Goal: Information Seeking & Learning: Check status

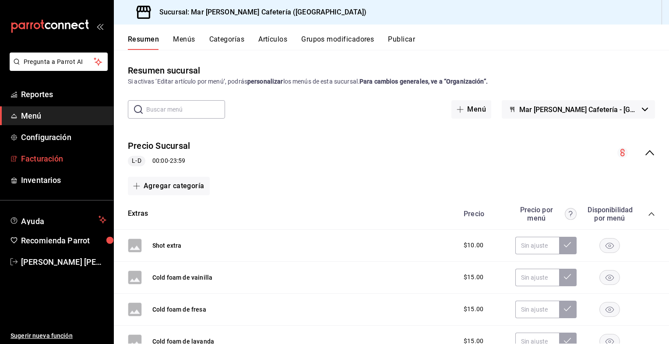
click at [47, 150] on link "Facturación" at bounding box center [56, 158] width 113 height 19
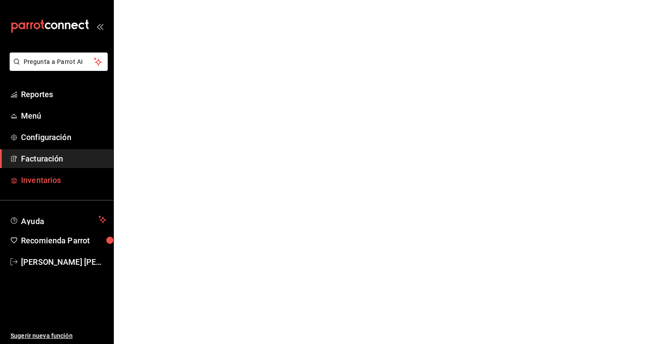
click at [37, 184] on span "Inventarios" at bounding box center [63, 180] width 85 height 12
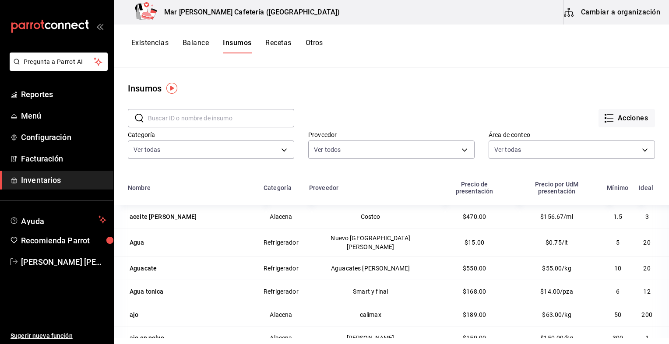
click at [161, 41] on button "Existencias" at bounding box center [149, 46] width 37 height 15
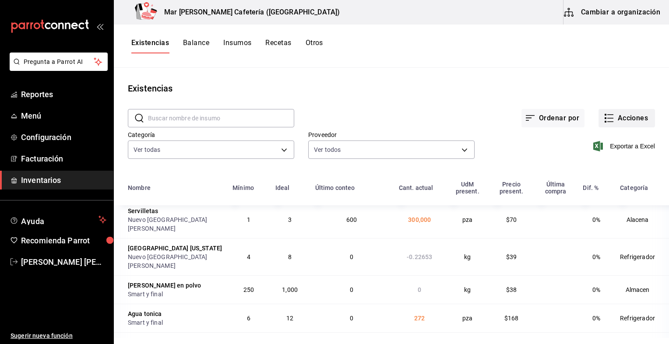
click at [619, 120] on button "Acciones" at bounding box center [627, 118] width 57 height 18
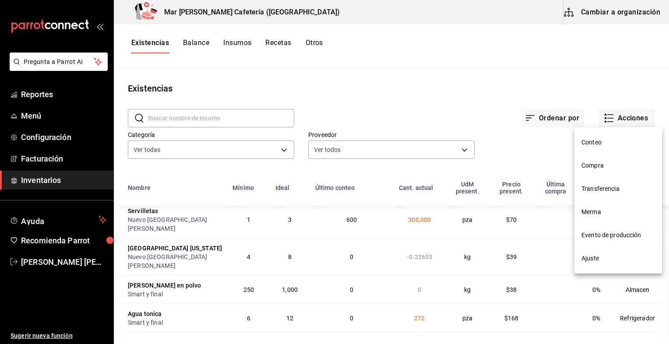
click at [594, 255] on span "Ajuste" at bounding box center [619, 258] width 74 height 9
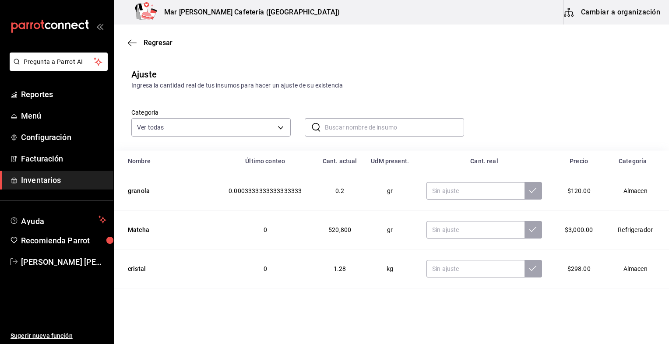
click at [365, 122] on input "text" at bounding box center [394, 128] width 139 height 18
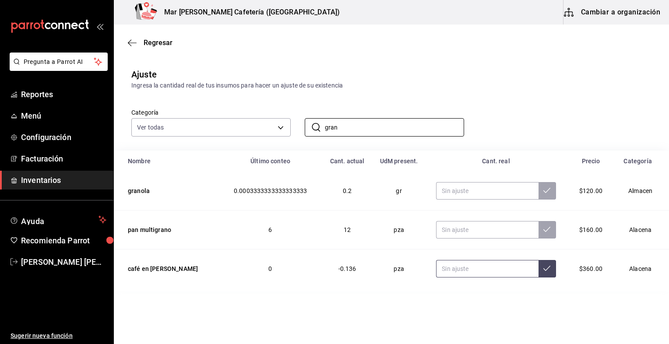
type input "gran"
click at [443, 267] on input "text" at bounding box center [487, 269] width 102 height 18
click at [447, 269] on input "12.00" at bounding box center [487, 269] width 102 height 18
drag, startPoint x: 448, startPoint y: 269, endPoint x: 436, endPoint y: 269, distance: 11.8
click at [436, 269] on input "12.00" at bounding box center [487, 269] width 102 height 18
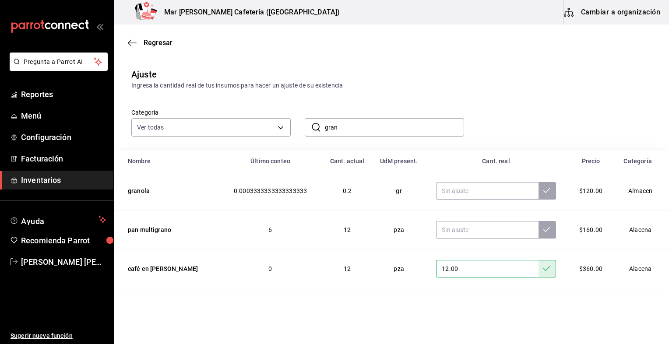
click at [436, 269] on input "12.00" at bounding box center [487, 269] width 102 height 18
type input "13.00"
click at [163, 42] on span "Regresar" at bounding box center [158, 43] width 29 height 8
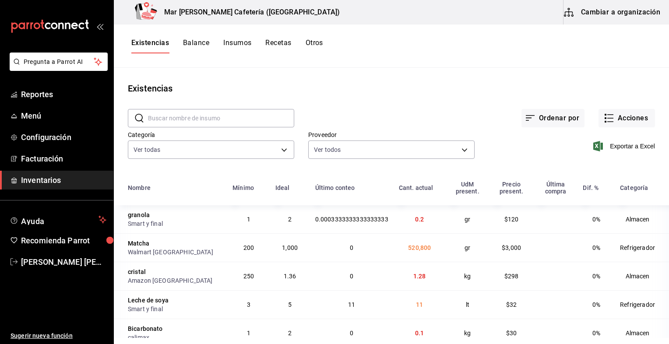
click at [238, 126] on input "text" at bounding box center [221, 119] width 146 height 18
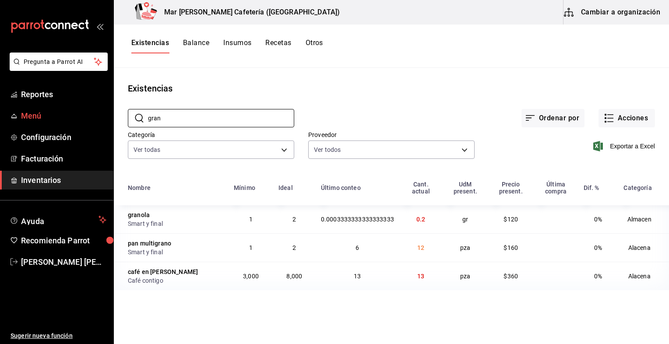
type input "gran"
click at [70, 120] on span "Menú" at bounding box center [63, 116] width 85 height 12
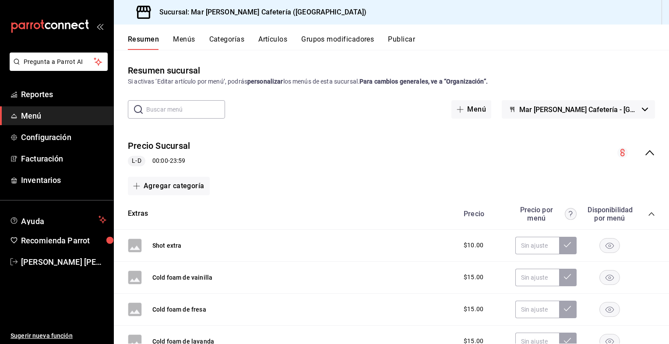
click at [365, 36] on button "Grupos modificadores" at bounding box center [337, 42] width 73 height 15
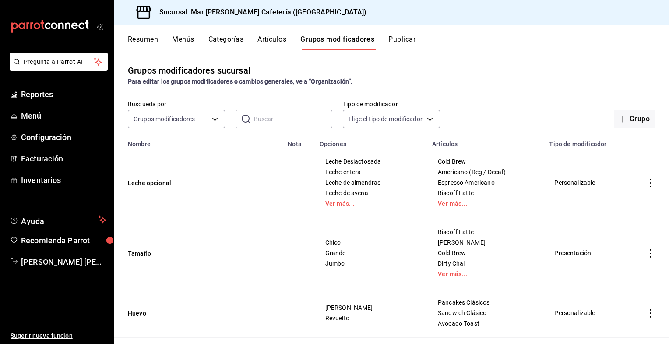
click at [647, 254] on icon "actions" at bounding box center [651, 253] width 9 height 9
click at [606, 269] on div at bounding box center [599, 274] width 16 height 11
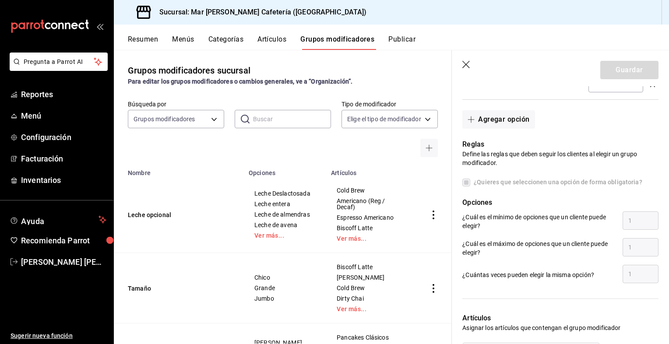
scroll to position [511, 0]
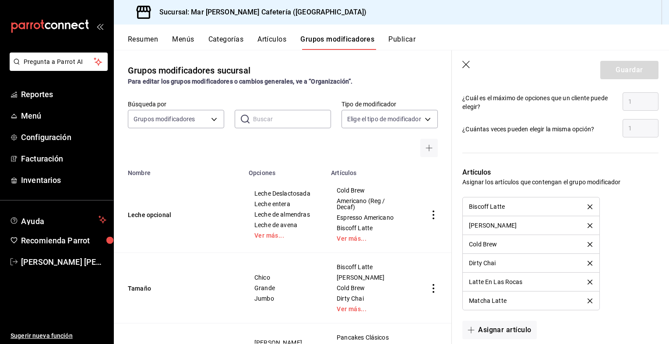
click at [466, 65] on icon "button" at bounding box center [466, 64] width 7 height 7
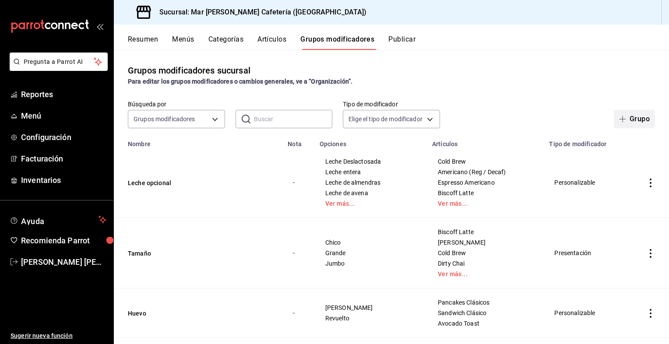
click at [629, 122] on button "Grupo" at bounding box center [634, 119] width 41 height 18
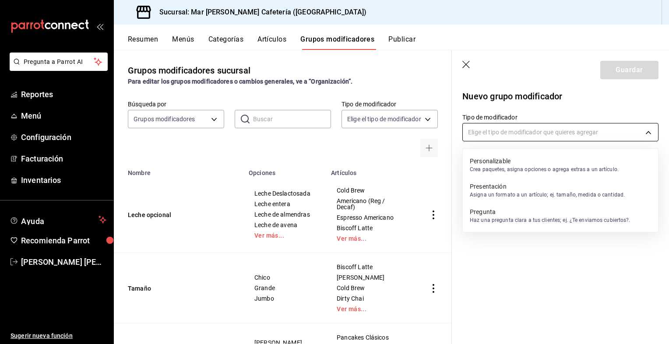
click at [589, 138] on body "Pregunta a Parrot AI Reportes Menú Configuración Facturación Inventarios Ayuda …" at bounding box center [334, 172] width 669 height 344
click at [508, 195] on p "Asigna un formato a un artículo; ej. tamaño, medida o cantidad." at bounding box center [547, 195] width 155 height 8
type input "PRESENTATION"
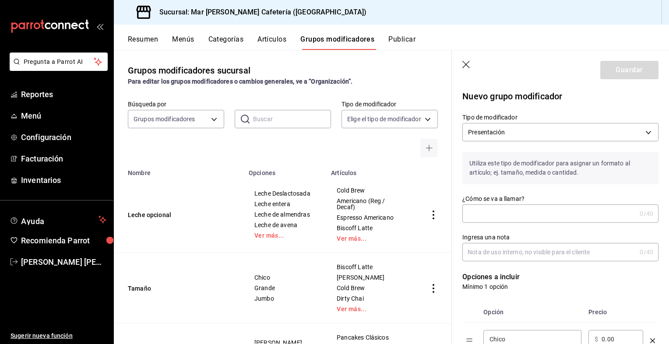
click at [516, 209] on input "¿Cómo se va a llamar?" at bounding box center [550, 214] width 174 height 18
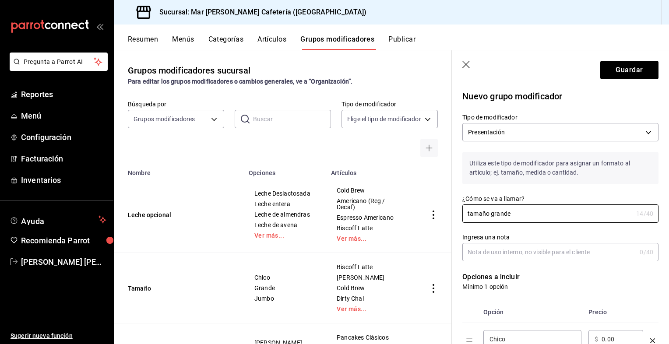
type input "tamaño grande"
click at [546, 297] on div "Opción Precio Chico ​ ​ $ 0.00 ​ Mediano ​ ​ $ 0.00 ​" at bounding box center [555, 340] width 207 height 98
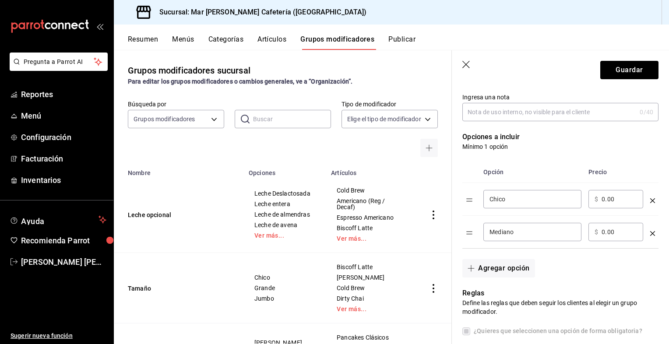
scroll to position [146, 0]
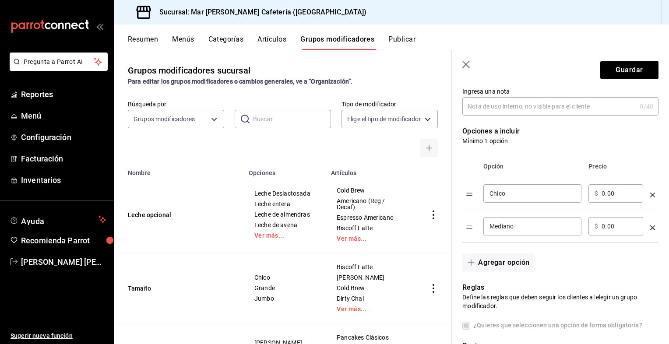
click at [651, 194] on icon "optionsTable" at bounding box center [653, 195] width 5 height 5
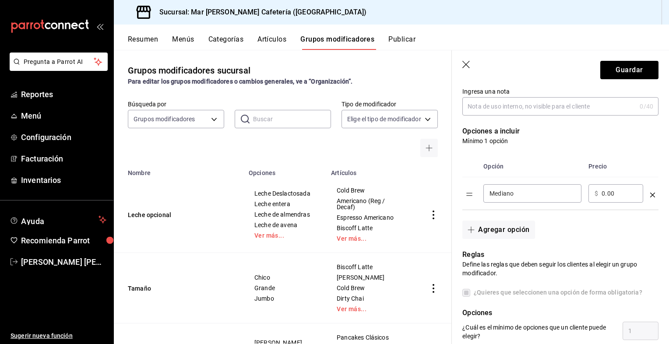
click at [543, 199] on div "Mediano ​" at bounding box center [533, 193] width 98 height 18
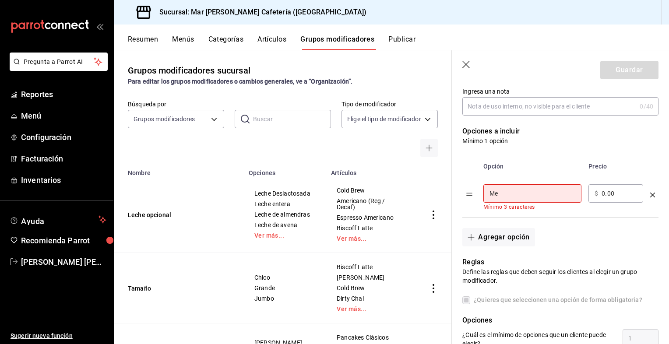
type input "M"
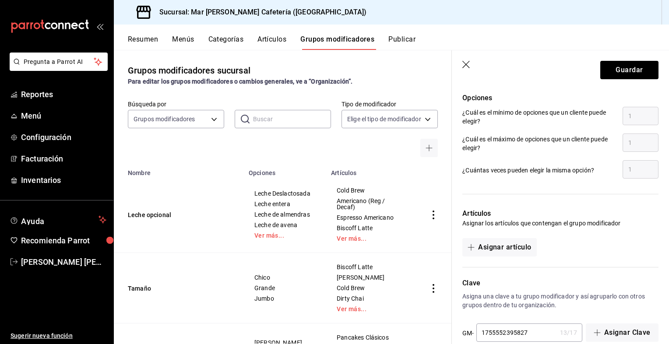
scroll to position [377, 0]
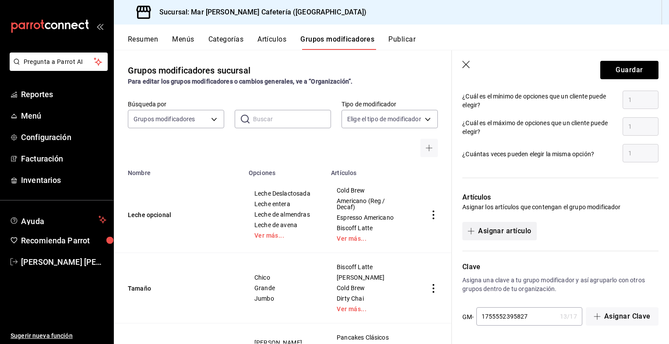
type input "grande"
click at [510, 237] on button "Asignar artículo" at bounding box center [500, 231] width 74 height 18
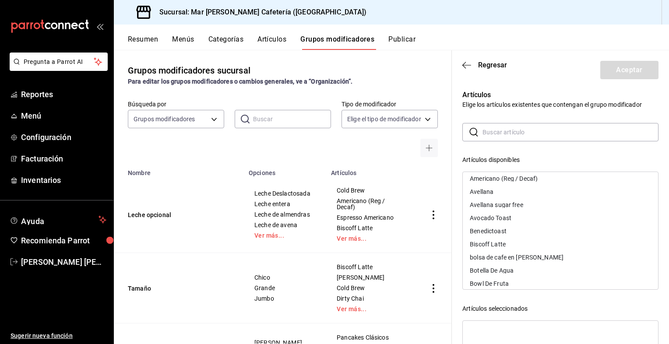
scroll to position [0, 0]
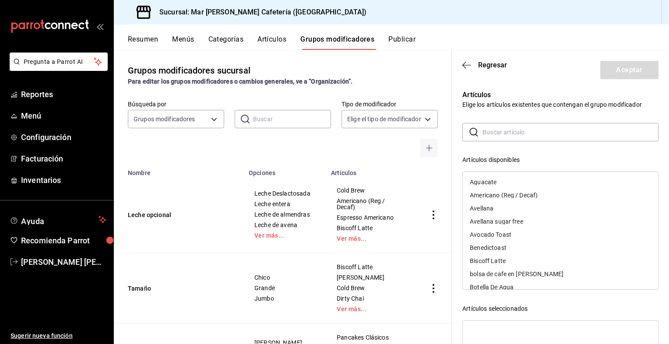
click at [508, 132] on input "text" at bounding box center [571, 133] width 176 height 18
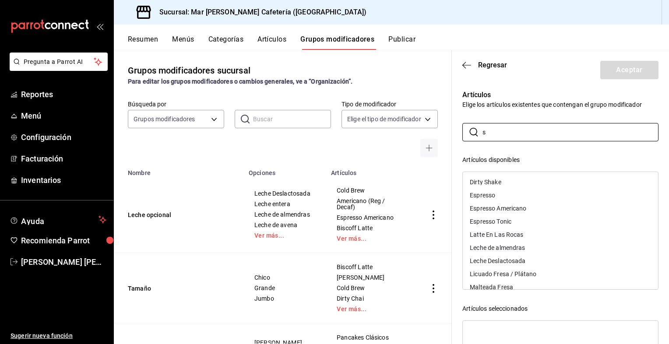
scroll to position [146, 0]
type input "s"
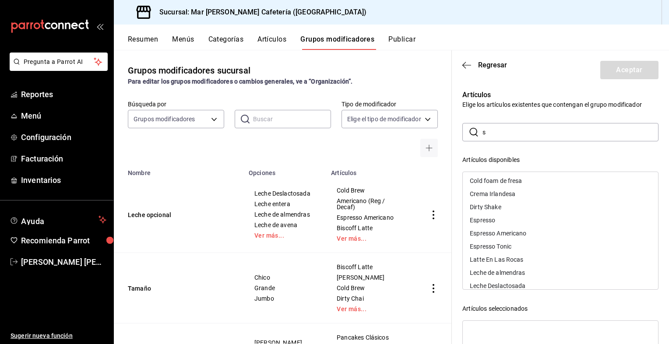
click at [503, 244] on div "Espresso Tonic" at bounding box center [491, 247] width 42 height 6
click at [515, 210] on div "Dirty Shake" at bounding box center [560, 207] width 195 height 13
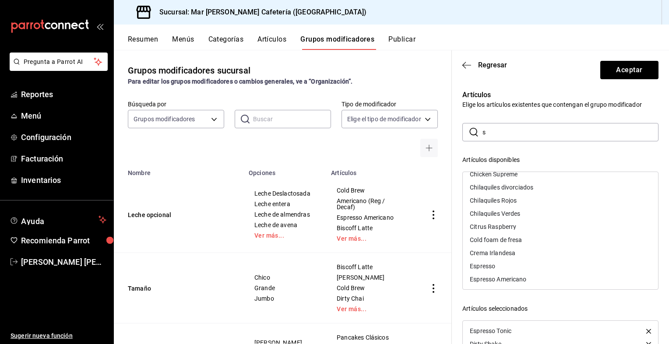
scroll to position [73, 0]
click at [511, 236] on div "Citrus Raspberry" at bounding box center [560, 240] width 195 height 13
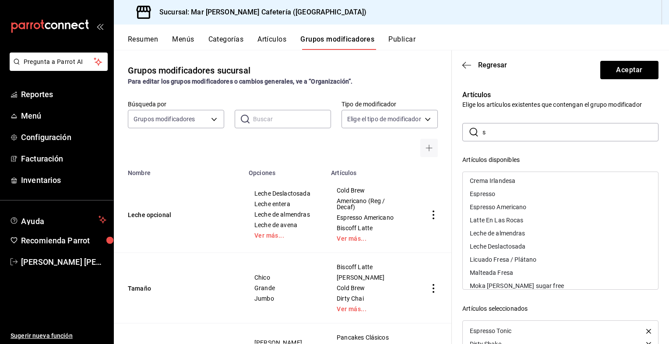
scroll to position [219, 0]
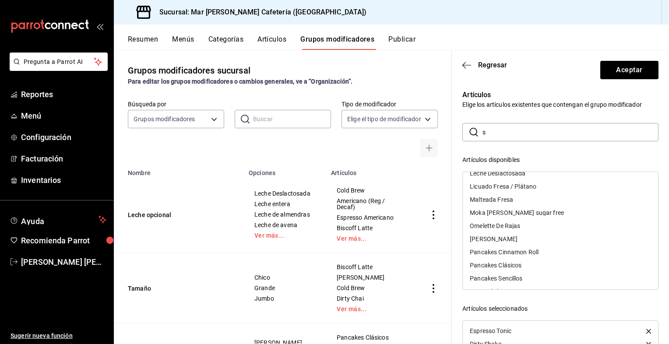
click at [503, 202] on div "Malteada Fresa" at bounding box center [491, 200] width 43 height 6
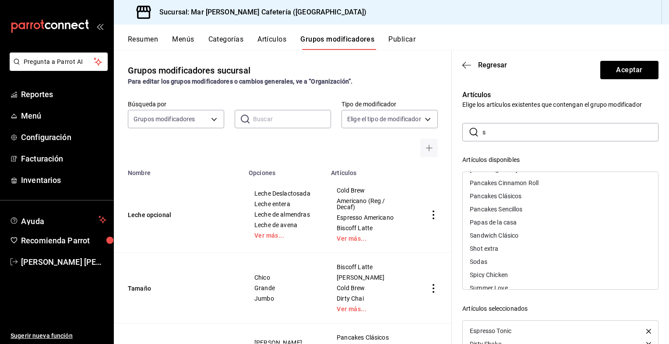
scroll to position [292, 0]
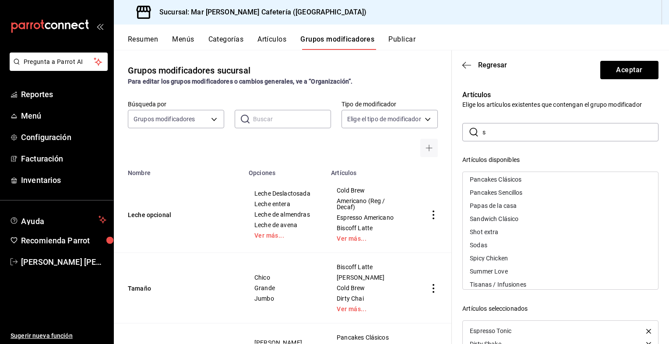
click at [502, 276] on div "Summer Love" at bounding box center [560, 271] width 195 height 13
click at [505, 269] on div "Tisanas / Infusiones" at bounding box center [498, 272] width 57 height 6
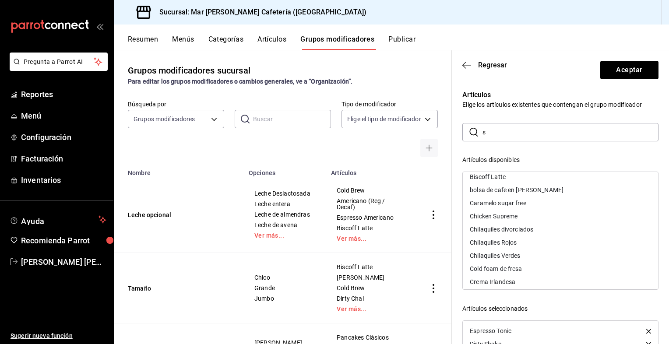
scroll to position [0, 0]
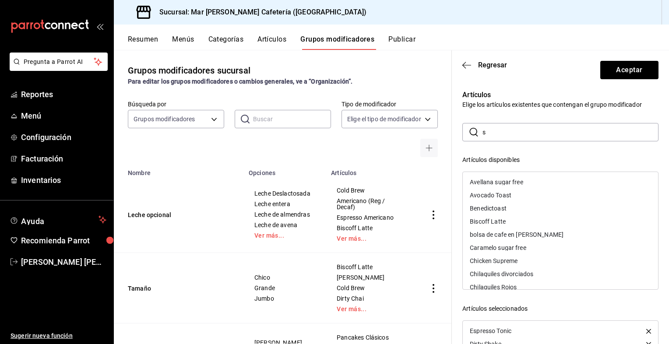
click at [496, 128] on input "s" at bounding box center [571, 133] width 176 height 18
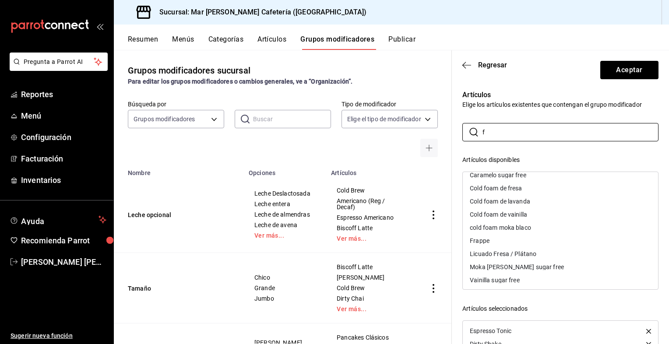
type input "f"
click at [493, 241] on div "Frappe" at bounding box center [560, 240] width 195 height 13
click at [501, 238] on div "Licuado Fresa / Plátano" at bounding box center [503, 241] width 67 height 6
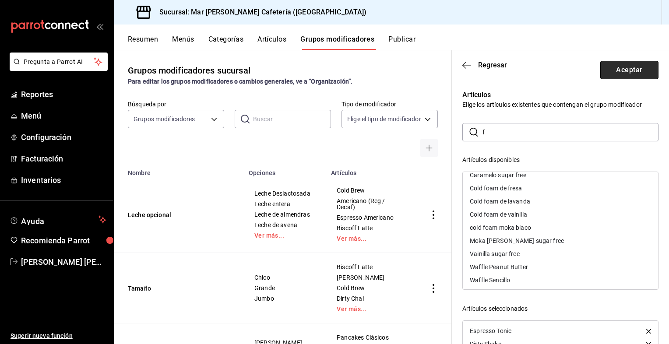
click at [618, 65] on button "Aceptar" at bounding box center [630, 70] width 58 height 18
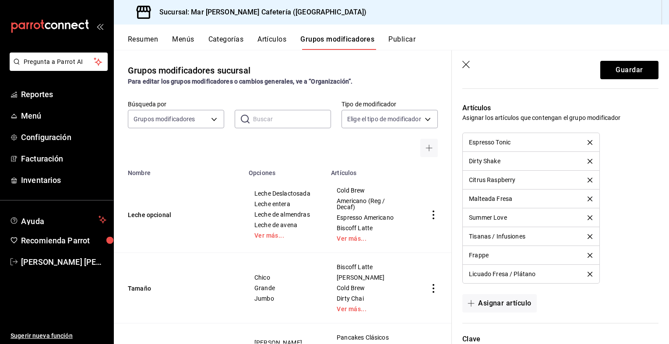
scroll to position [450, 0]
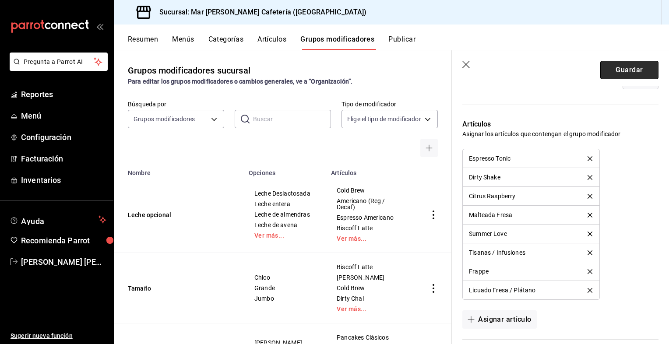
click at [644, 69] on button "Guardar" at bounding box center [630, 70] width 58 height 18
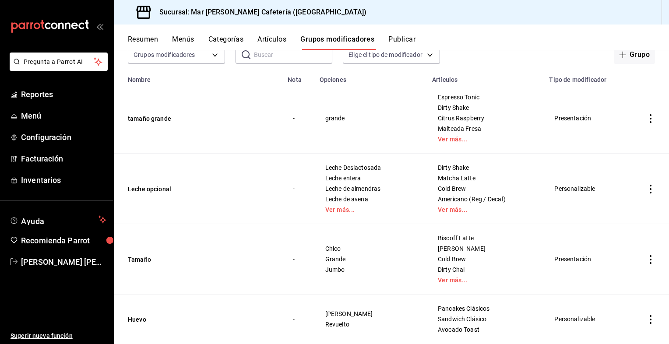
scroll to position [73, 0]
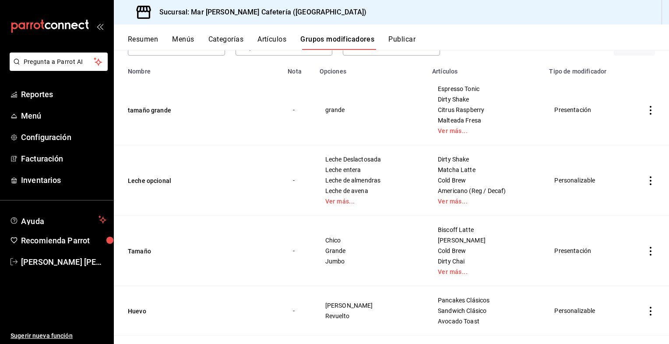
click at [650, 181] on icon "actions" at bounding box center [651, 181] width 2 height 9
click at [619, 198] on span "Editar" at bounding box center [618, 201] width 23 height 9
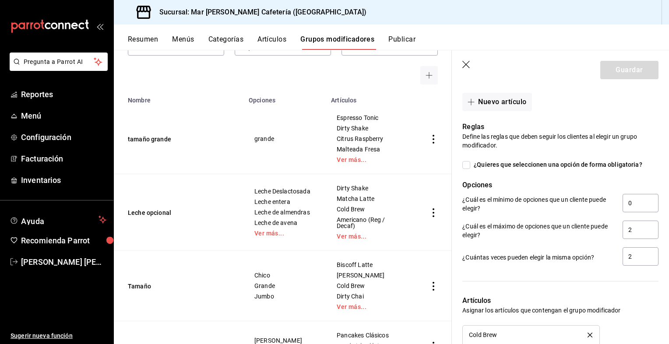
scroll to position [730, 0]
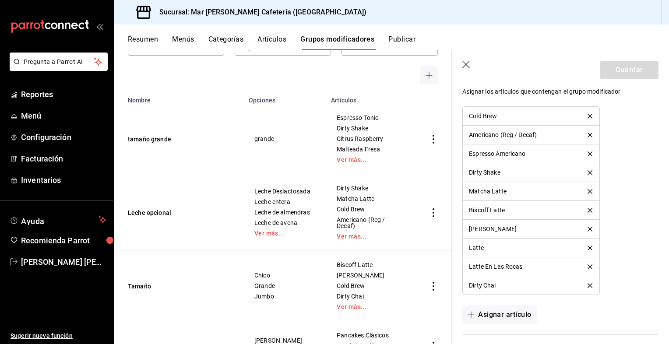
click at [492, 324] on div at bounding box center [555, 329] width 207 height 11
click at [490, 309] on button "Asignar artículo" at bounding box center [500, 315] width 74 height 18
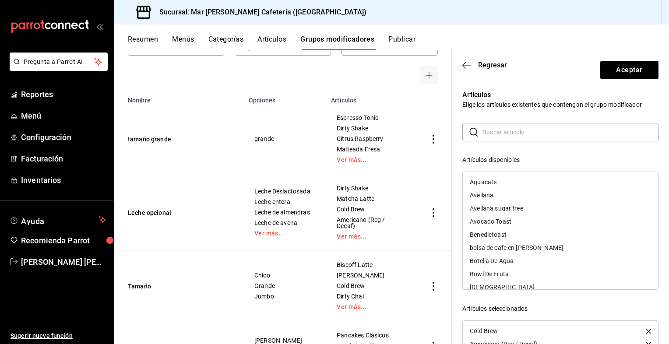
click at [489, 286] on div "[DEMOGRAPHIC_DATA]" at bounding box center [502, 287] width 65 height 6
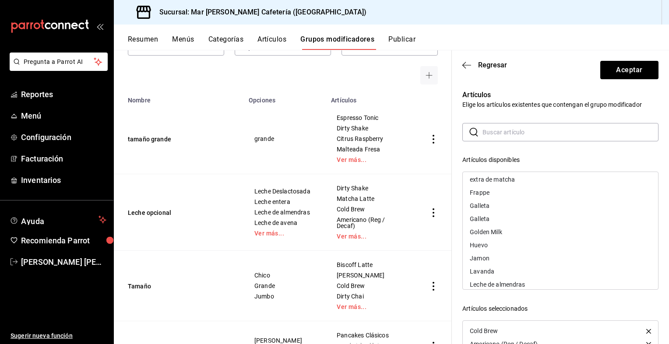
scroll to position [292, 0]
click at [494, 211] on div "Frappe" at bounding box center [560, 205] width 195 height 13
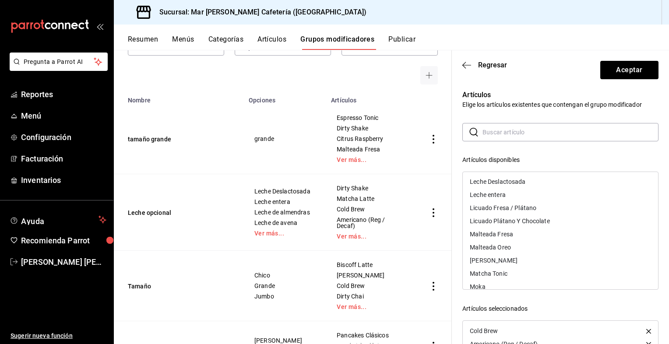
scroll to position [438, 0]
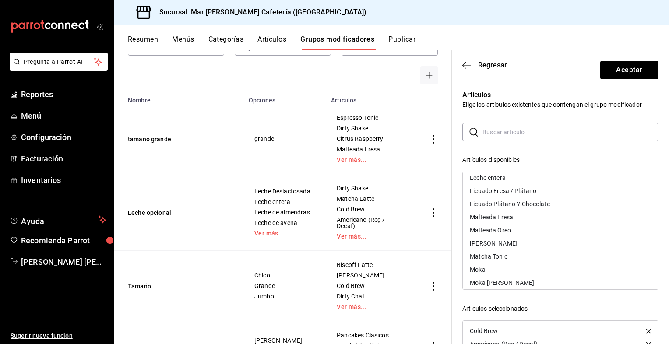
click at [514, 203] on div "Licuado Plátano Y Chocolate" at bounding box center [510, 204] width 80 height 6
click at [513, 190] on div "Licuado Fresa / Plátano" at bounding box center [503, 191] width 67 height 6
click at [490, 192] on div "Malteada Fresa" at bounding box center [491, 191] width 43 height 6
click at [490, 192] on div "Malteada Oreo" at bounding box center [490, 191] width 41 height 6
click at [490, 192] on div "[PERSON_NAME]" at bounding box center [494, 191] width 48 height 6
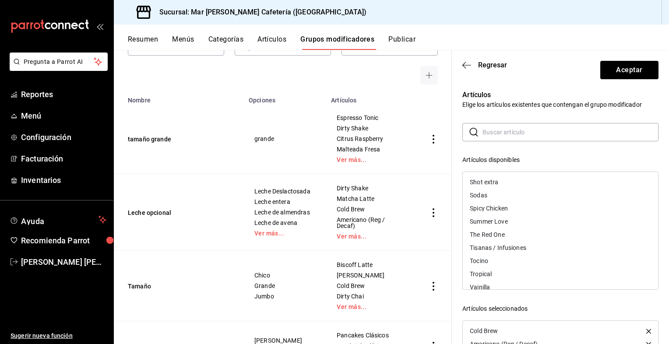
scroll to position [657, 0]
click at [488, 245] on div "The Red One" at bounding box center [487, 248] width 35 height 6
click at [487, 236] on div "Summer Love" at bounding box center [489, 235] width 38 height 6
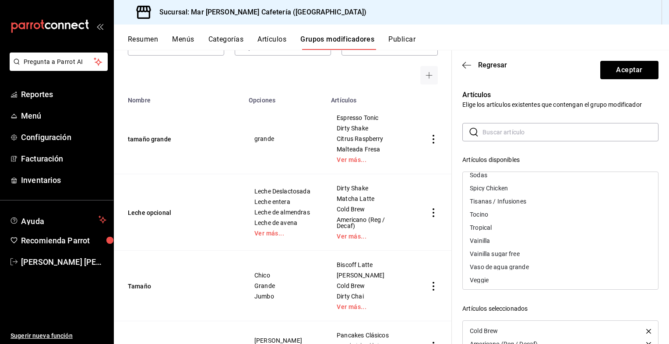
scroll to position [674, 0]
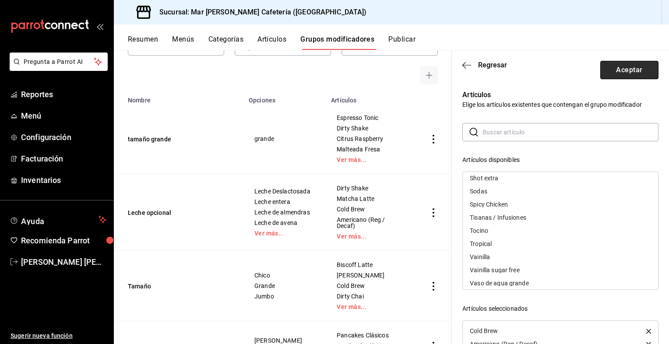
click at [637, 61] on button "Aceptar" at bounding box center [630, 70] width 58 height 18
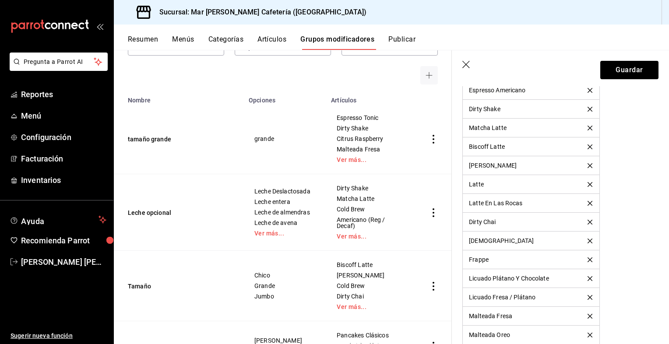
scroll to position [730, 0]
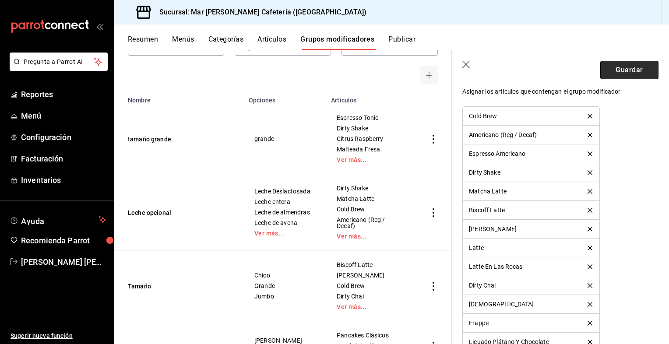
click at [622, 61] on button "Guardar" at bounding box center [630, 70] width 58 height 18
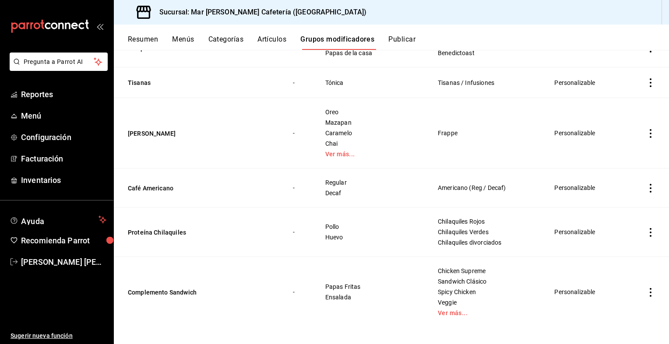
scroll to position [455, 0]
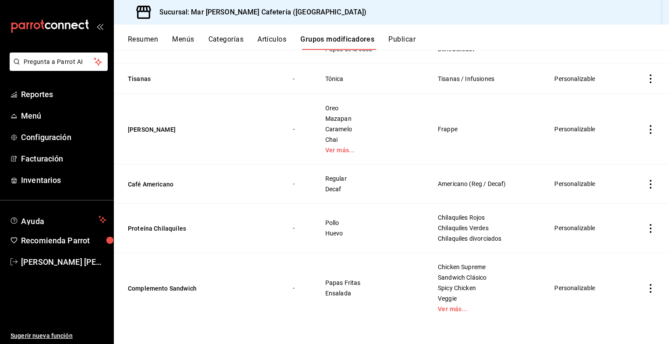
click at [384, 41] on div "Resumen Menús Categorías Artículos Grupos modificadores Publicar" at bounding box center [399, 42] width 542 height 15
click at [389, 43] on div "Resumen Menús Categorías Artículos Grupos modificadores Publicar" at bounding box center [399, 42] width 542 height 15
click at [401, 36] on button "Publicar" at bounding box center [402, 42] width 27 height 15
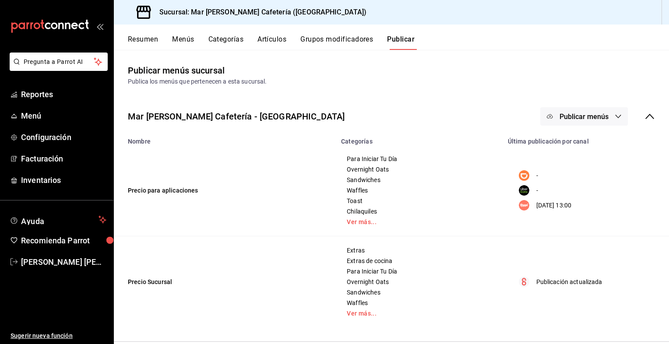
click at [158, 41] on button "Resumen" at bounding box center [143, 42] width 30 height 15
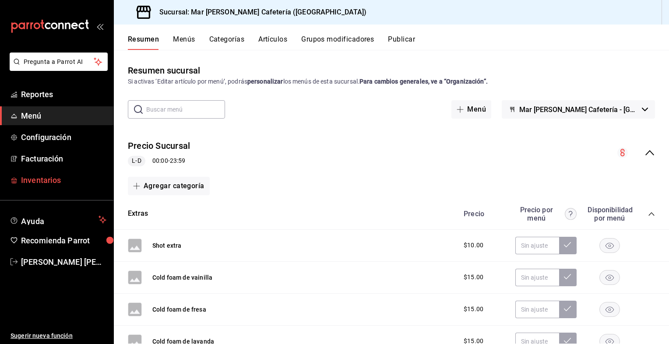
click at [74, 184] on span "Inventarios" at bounding box center [63, 180] width 85 height 12
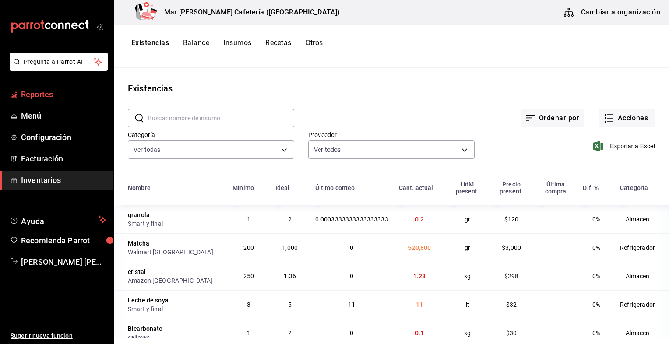
click at [28, 97] on span "Reportes" at bounding box center [63, 94] width 85 height 12
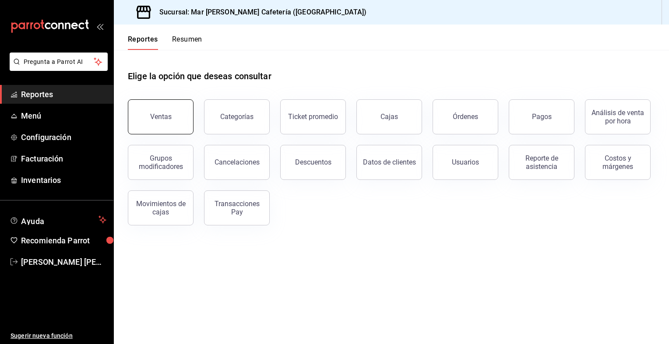
click at [160, 107] on button "Ventas" at bounding box center [161, 116] width 66 height 35
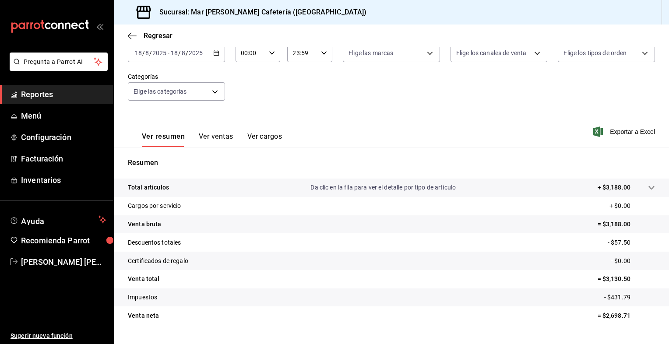
scroll to position [73, 0]
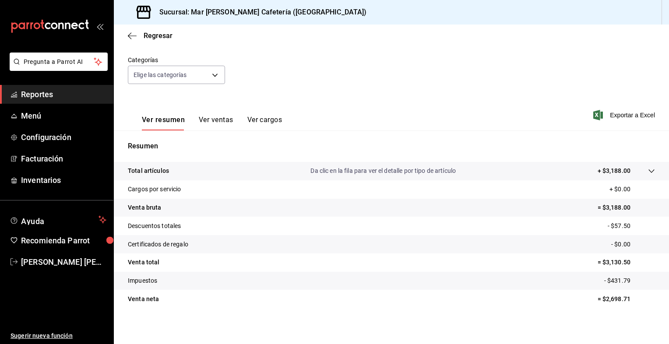
click at [241, 125] on div "Ver resumen Ver ventas Ver cargos" at bounding box center [212, 123] width 140 height 15
click at [215, 125] on button "Ver ventas" at bounding box center [216, 123] width 35 height 15
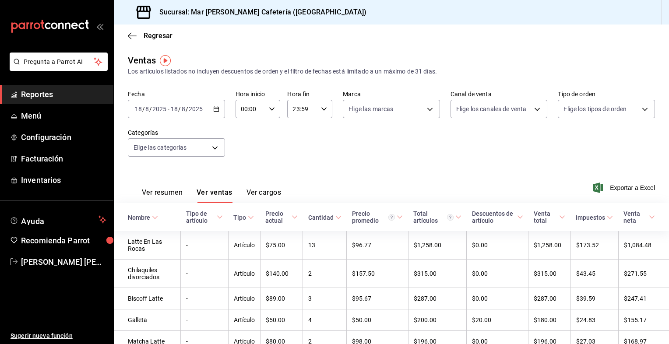
click at [213, 107] on icon "button" at bounding box center [216, 109] width 6 height 6
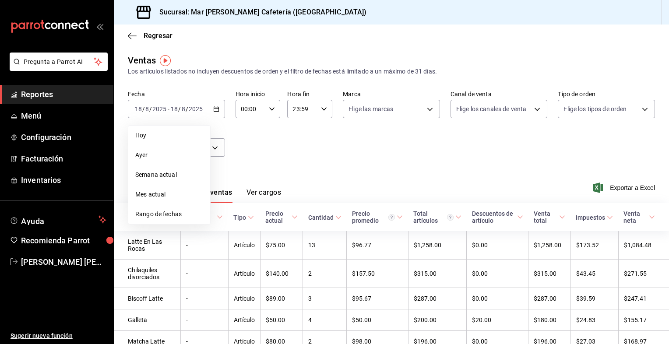
click at [300, 190] on div "Ver resumen Ver ventas Ver cargos Exportar a Excel" at bounding box center [392, 185] width 556 height 36
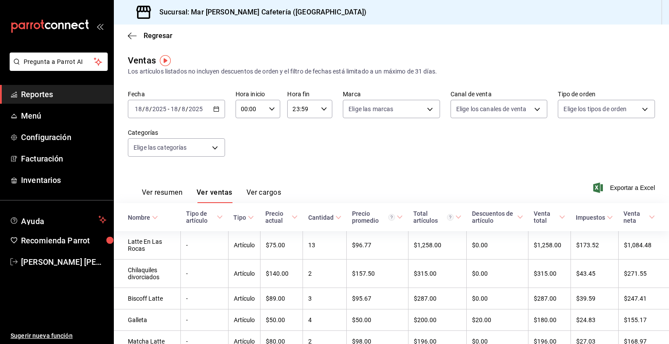
click at [169, 191] on button "Ver resumen" at bounding box center [162, 195] width 41 height 15
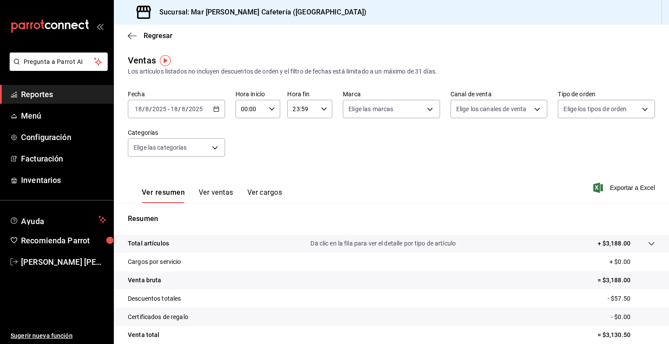
click at [214, 108] on icon "button" at bounding box center [216, 109] width 6 height 6
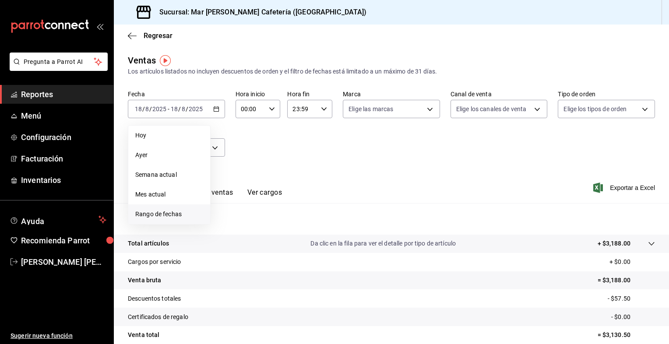
click at [161, 217] on span "Rango de fechas" at bounding box center [169, 214] width 68 height 9
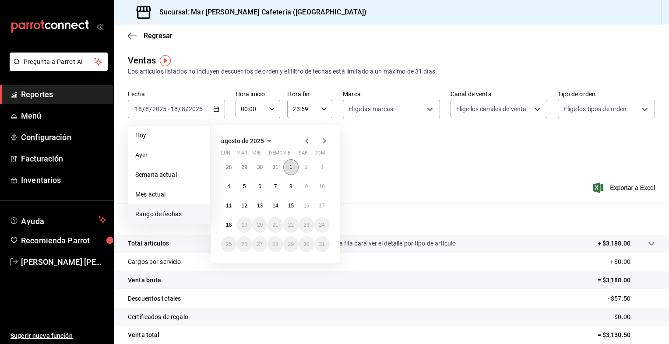
click at [290, 169] on abbr "1" at bounding box center [291, 167] width 3 height 6
click at [281, 187] on button "7" at bounding box center [275, 187] width 15 height 16
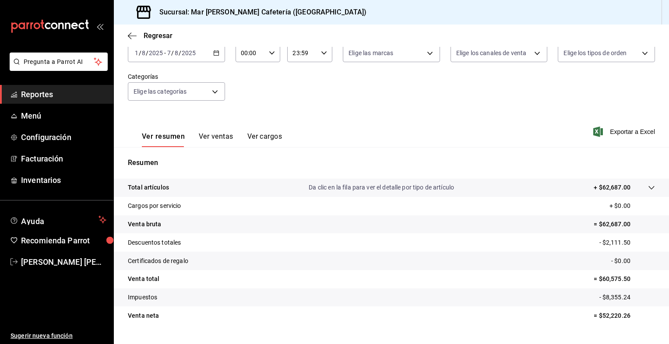
scroll to position [73, 0]
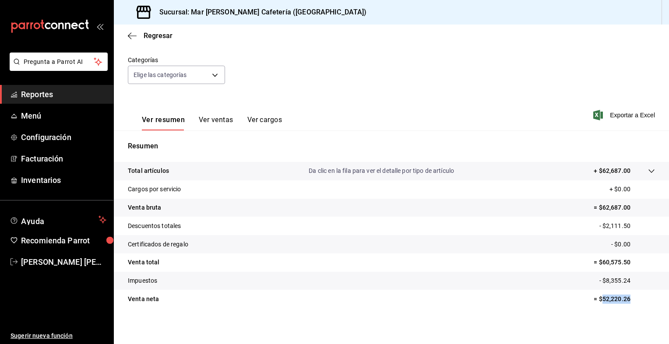
drag, startPoint x: 598, startPoint y: 302, endPoint x: 626, endPoint y: 303, distance: 28.5
click at [626, 303] on p "= $52,220.26" at bounding box center [624, 299] width 61 height 9
click at [626, 301] on p "= $52,220.26" at bounding box center [624, 299] width 61 height 9
click at [599, 261] on p "= $60,575.50" at bounding box center [624, 262] width 61 height 9
drag, startPoint x: 595, startPoint y: 262, endPoint x: 631, endPoint y: 265, distance: 35.6
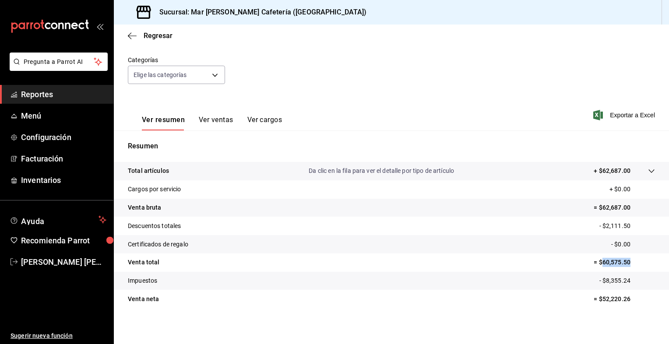
click at [631, 265] on p "= $60,575.50" at bounding box center [624, 262] width 61 height 9
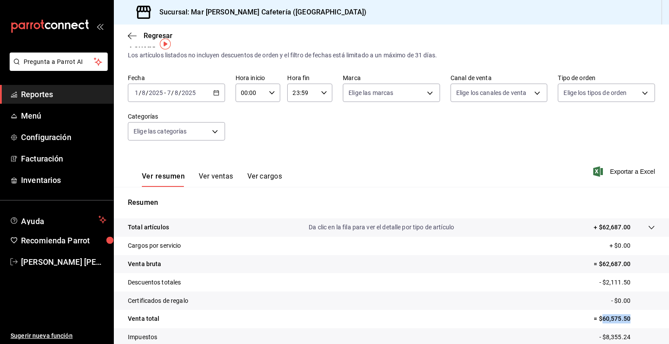
scroll to position [0, 0]
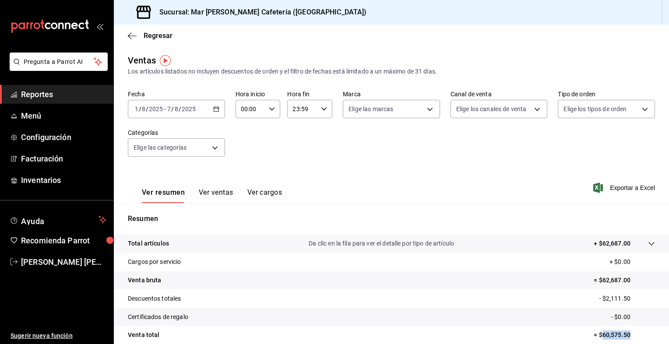
click at [214, 109] on icon "button" at bounding box center [216, 109] width 6 height 6
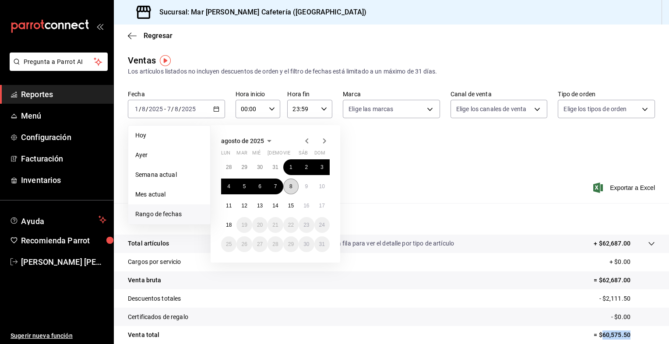
click at [290, 186] on abbr "8" at bounding box center [291, 187] width 3 height 6
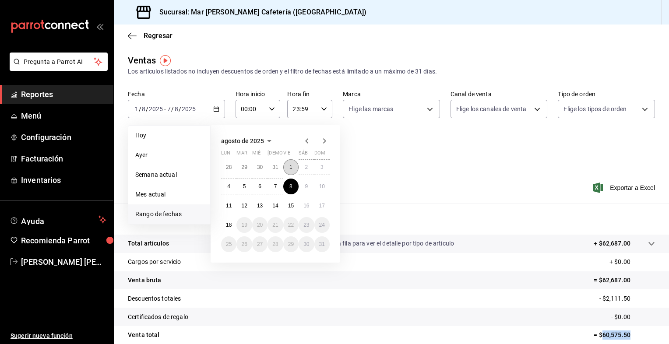
click at [290, 167] on abbr "1" at bounding box center [291, 167] width 3 height 6
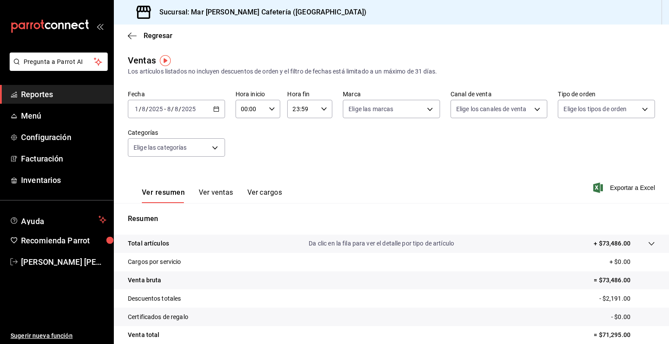
click at [214, 110] on icon "button" at bounding box center [216, 109] width 6 height 6
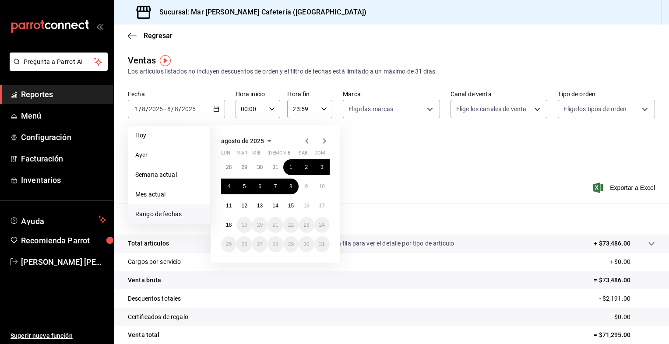
click at [465, 189] on div "Ver resumen Ver ventas Ver cargos Exportar a Excel" at bounding box center [392, 185] width 556 height 36
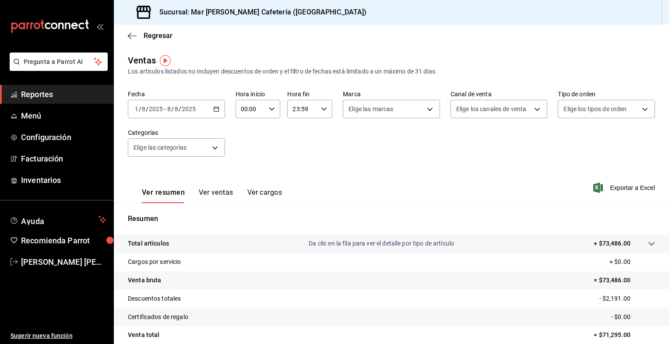
click at [219, 106] on div "[DATE] [DATE] - [DATE] [DATE]" at bounding box center [176, 109] width 97 height 18
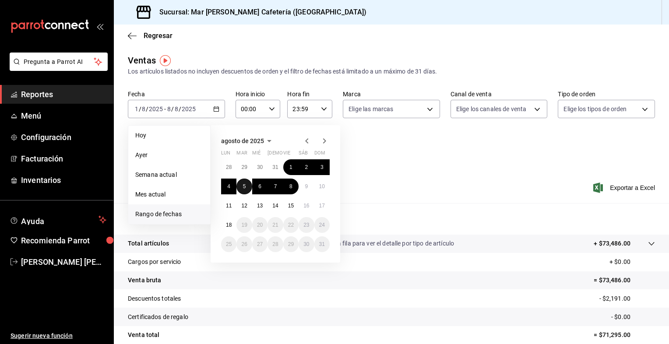
click at [242, 188] on button "5" at bounding box center [244, 187] width 15 height 16
click at [232, 183] on button "4" at bounding box center [228, 187] width 15 height 16
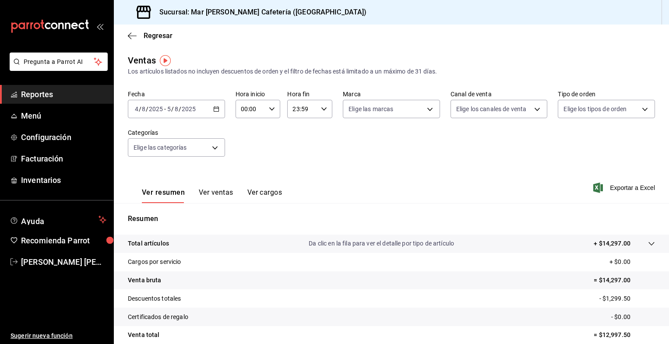
click at [216, 113] on div "[DATE] [DATE] - [DATE] [DATE]" at bounding box center [176, 109] width 97 height 18
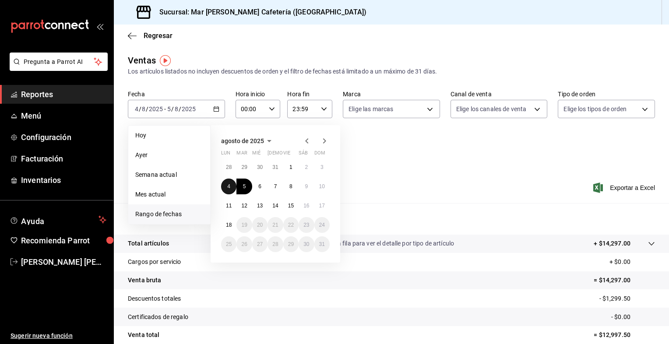
click at [235, 191] on div "28 29 30 31 1 2 3 4 5 6 7 8 9 10 11 12 13 14 15 16 17 18 19 20 21 22 23 24 25 2…" at bounding box center [275, 205] width 109 height 93
click at [232, 192] on button "4" at bounding box center [228, 187] width 15 height 16
click at [304, 189] on button "9" at bounding box center [306, 187] width 15 height 16
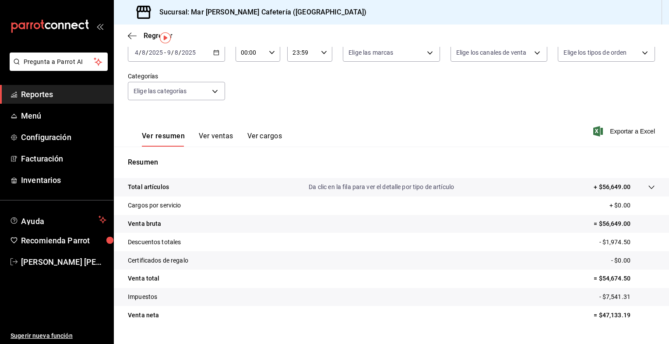
scroll to position [73, 0]
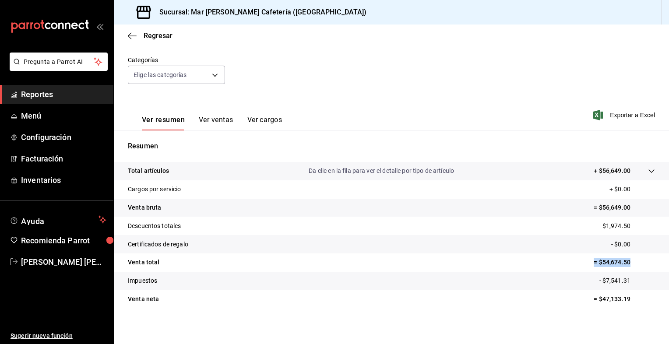
drag, startPoint x: 588, startPoint y: 258, endPoint x: 636, endPoint y: 261, distance: 47.4
click at [636, 261] on p "= $54,674.50" at bounding box center [624, 262] width 61 height 9
click at [425, 269] on tr "Venta total = $54,674.50" at bounding box center [392, 263] width 556 height 18
click at [497, 261] on tr "Venta total = $54,674.50" at bounding box center [392, 263] width 556 height 18
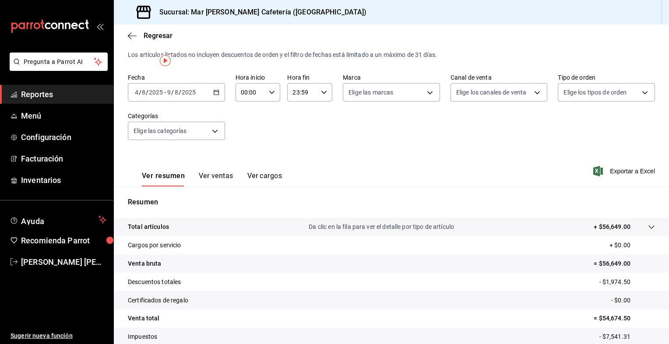
scroll to position [0, 0]
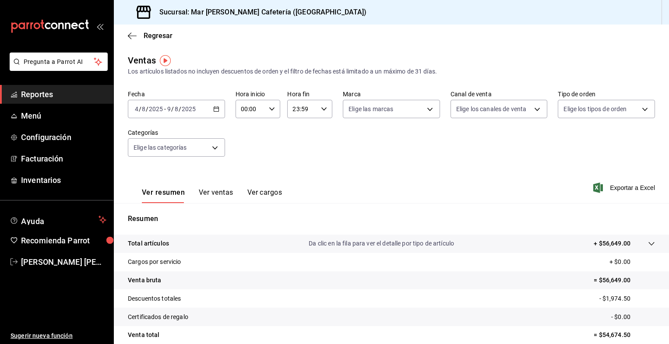
click at [216, 109] on icon "button" at bounding box center [216, 109] width 6 height 6
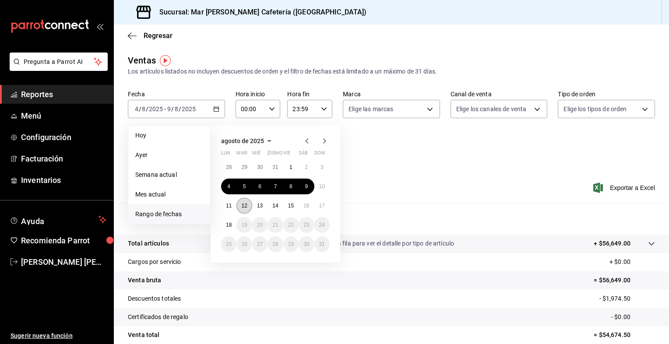
click at [241, 209] on button "12" at bounding box center [244, 206] width 15 height 16
click at [233, 204] on button "11" at bounding box center [228, 206] width 15 height 16
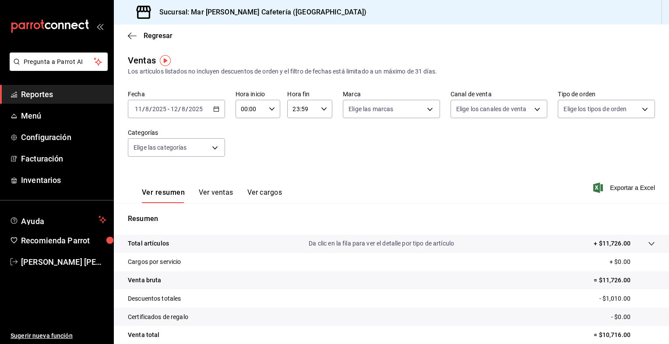
click at [215, 111] on \(Stroke\) "button" at bounding box center [216, 109] width 5 height 5
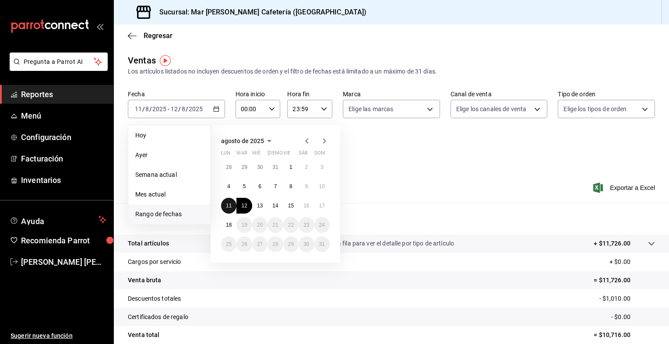
click at [230, 204] on abbr "11" at bounding box center [229, 206] width 6 height 6
click at [301, 206] on button "16" at bounding box center [306, 206] width 15 height 16
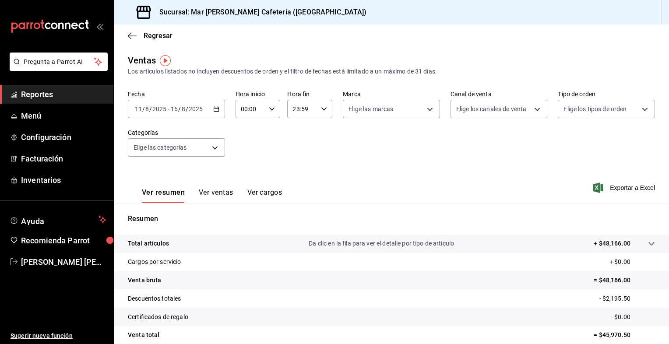
click at [213, 113] on div "[DATE] [DATE] - [DATE] [DATE]" at bounding box center [176, 109] width 97 height 18
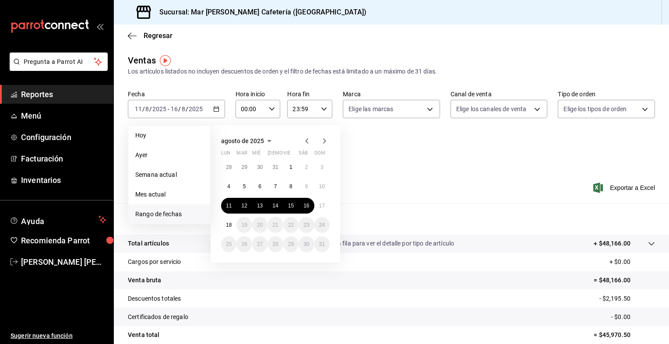
click at [302, 142] on icon "button" at bounding box center [307, 141] width 11 height 11
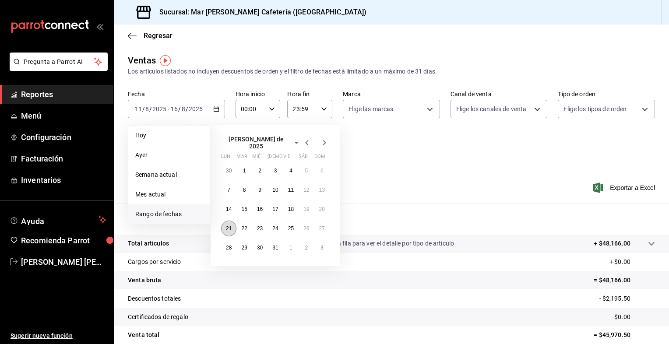
click at [228, 226] on abbr "21" at bounding box center [229, 229] width 6 height 6
click at [307, 226] on abbr "26" at bounding box center [307, 229] width 6 height 6
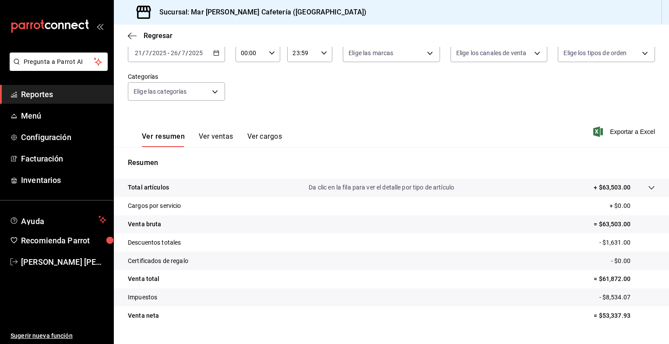
scroll to position [73, 0]
